Goal: Task Accomplishment & Management: Use online tool/utility

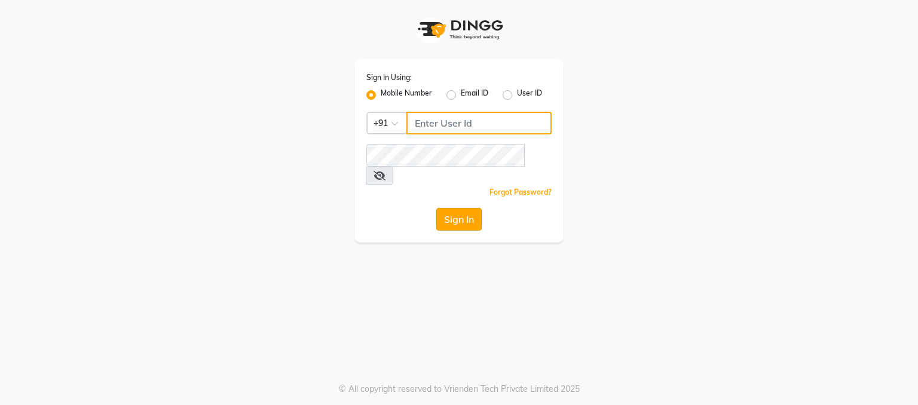
type input "9780209007"
click at [464, 209] on button "Sign In" at bounding box center [458, 219] width 45 height 23
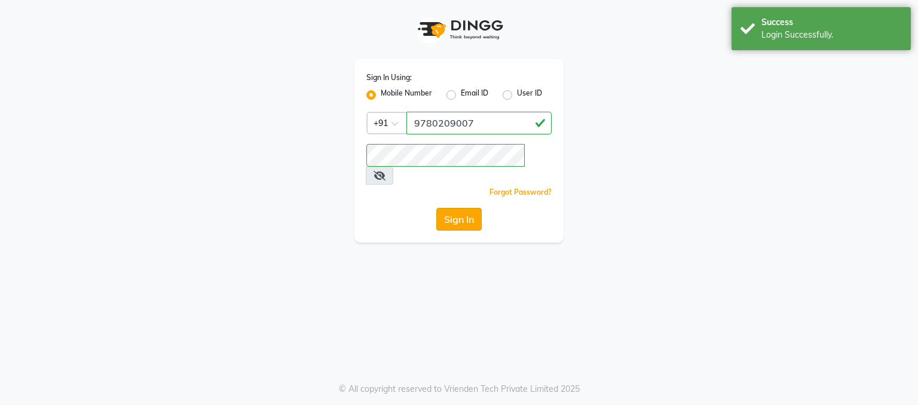
select select "service"
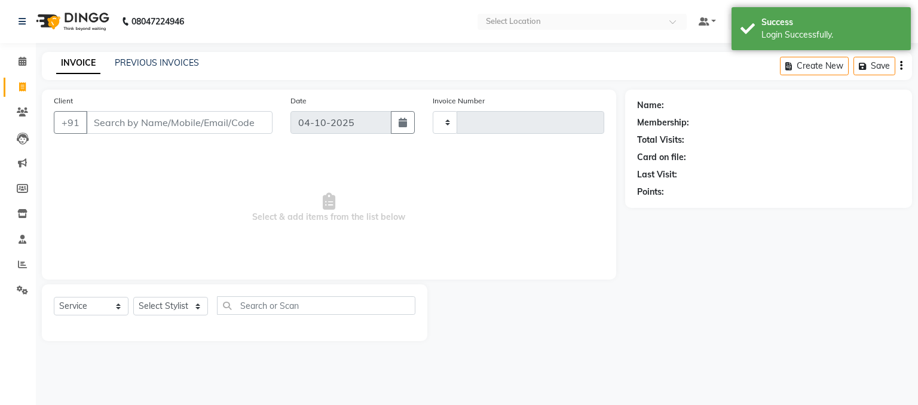
type input "1858"
select select "en"
select select "7530"
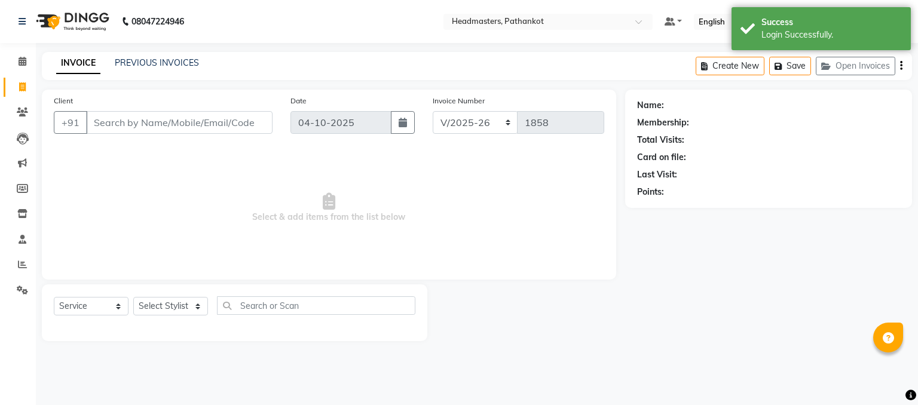
select select "66904"
